Goal: Information Seeking & Learning: Learn about a topic

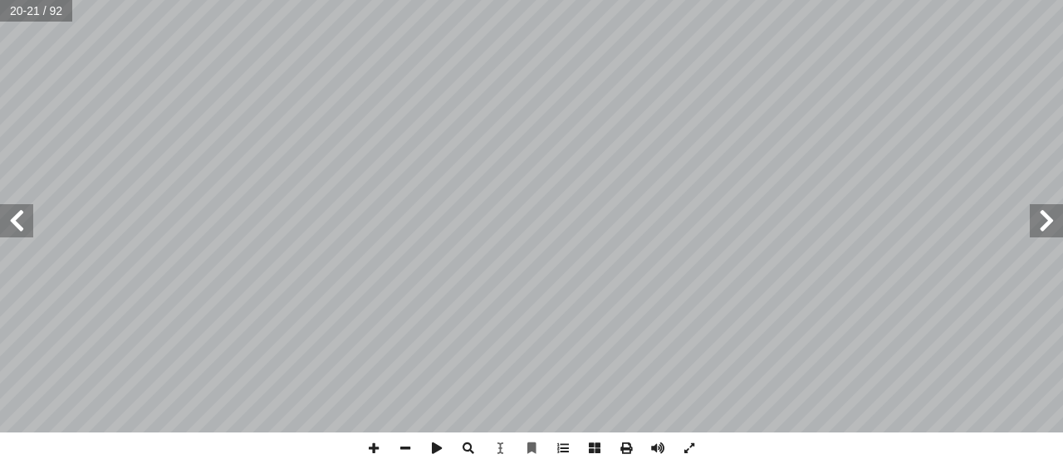
click at [29, 225] on span at bounding box center [16, 220] width 33 height 33
click at [407, 444] on span at bounding box center [406, 449] width 32 height 32
click at [375, 446] on span at bounding box center [374, 449] width 32 height 32
click at [20, 213] on span at bounding box center [16, 220] width 33 height 33
click at [1042, 217] on span at bounding box center [1046, 220] width 33 height 33
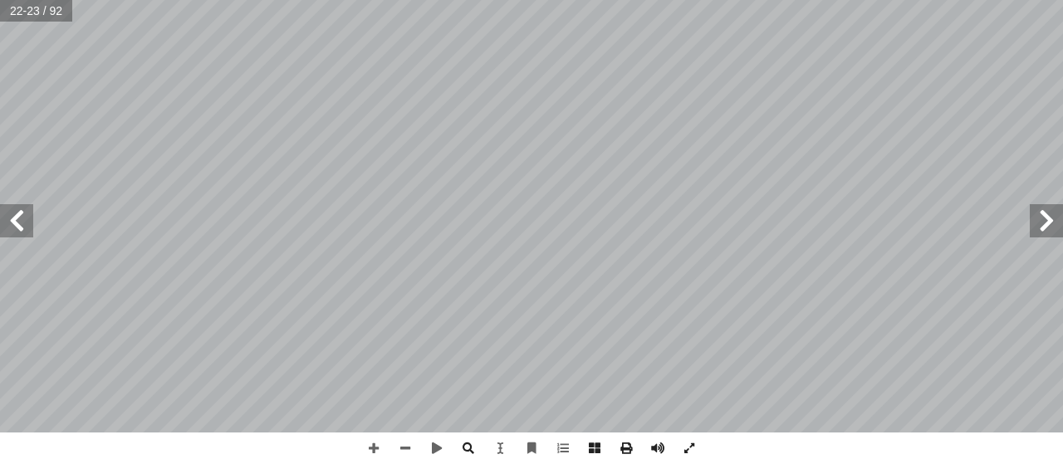
click at [11, 215] on span at bounding box center [16, 220] width 33 height 33
click at [799, 436] on div "٢٠ ل ْ ب َ لح � ُّ ): شَد ٦ شاط ( َ ن : ِ ة َ ب ِ ناس ُ م ْ ل � ِ ة َ م ِ ل َ ك…" at bounding box center [531, 232] width 1063 height 464
click at [8, 216] on span at bounding box center [16, 220] width 33 height 33
click at [1046, 218] on span at bounding box center [1046, 220] width 33 height 33
click at [21, 233] on span at bounding box center [16, 220] width 33 height 33
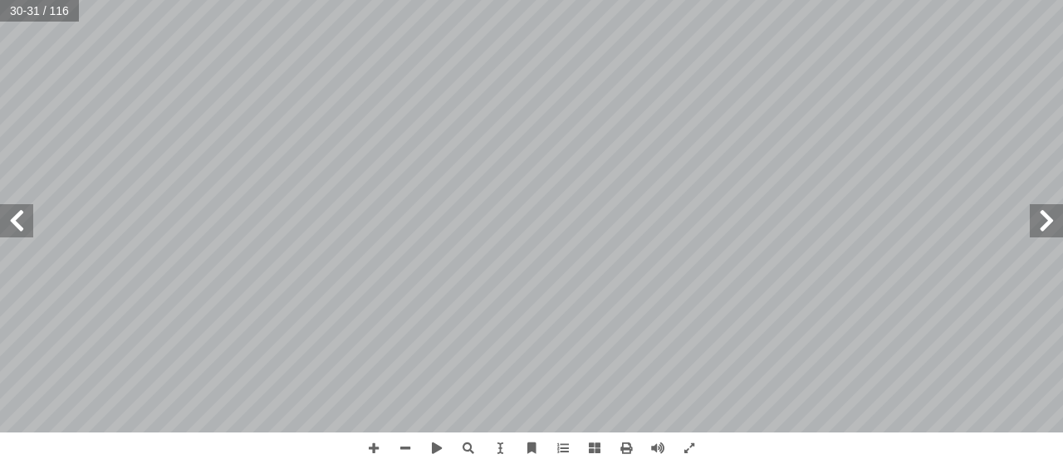
click at [556, 0] on html "الصفحة الرئيسية الصف الأول الصف الثاني الصف الثالث الصف الرابع الصف الخامس الصف…" at bounding box center [531, 75] width 1063 height 151
click at [404, 0] on html "الصفحة الرئيسية الصف الأول الصف الثاني الصف الثالث الصف الرابع الصف الخامس الصف…" at bounding box center [531, 75] width 1063 height 151
